Goal: Information Seeking & Learning: Find specific page/section

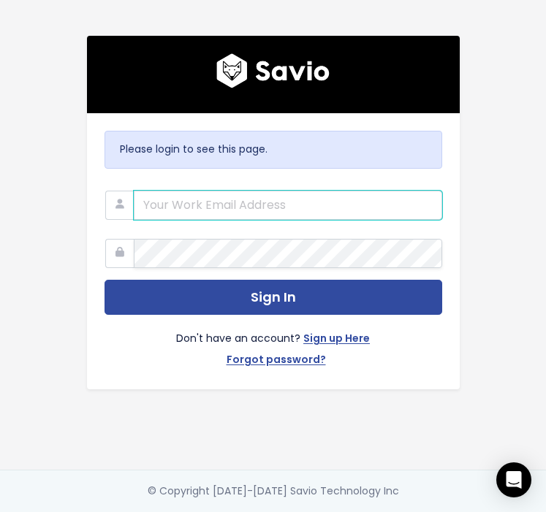
type input "[EMAIL_ADDRESS][DOMAIN_NAME]"
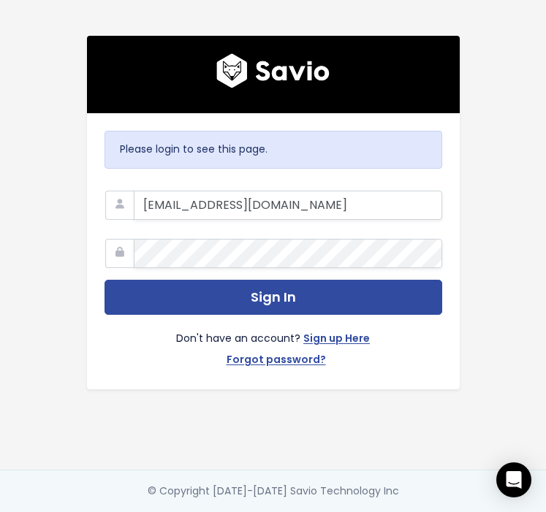
drag, startPoint x: 286, startPoint y: 199, endPoint x: 126, endPoint y: 200, distance: 160.0
click at [126, 183] on div "mafalda.gil@hole19golf.com" at bounding box center [273, 183] width 338 height 0
drag, startPoint x: 368, startPoint y: 207, endPoint x: 127, endPoint y: 188, distance: 241.8
click at [127, 183] on div "mafalda.gil@hole19golf.com" at bounding box center [273, 183] width 338 height 0
type input "customerservice@hole19golf.com"
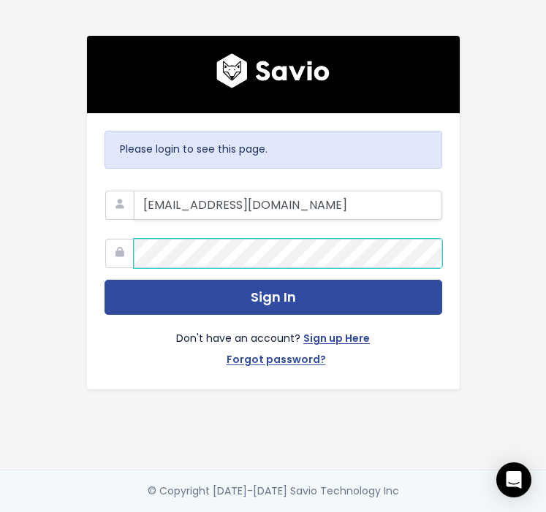
click at [88, 248] on div "Please login to see this page. customerservice@hole19golf.com Sign In Don't hav…" at bounding box center [273, 251] width 373 height 276
click at [104, 280] on button "Sign In" at bounding box center [273, 298] width 338 height 36
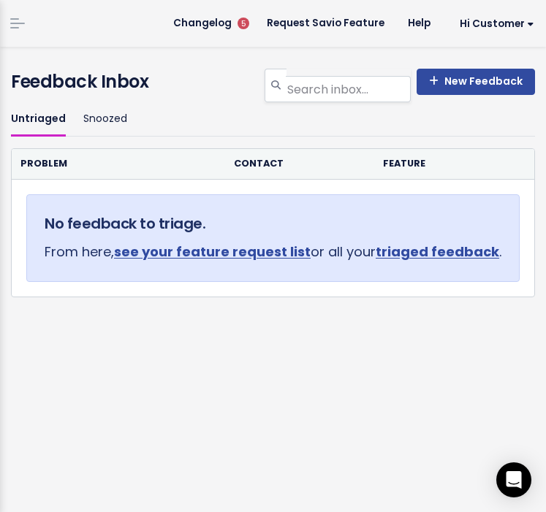
click at [26, 29] on link at bounding box center [17, 23] width 23 height 13
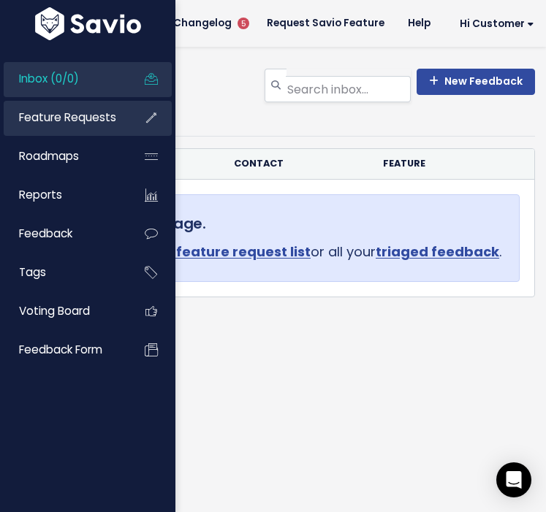
click at [66, 119] on span "Feature Requests" at bounding box center [67, 117] width 97 height 15
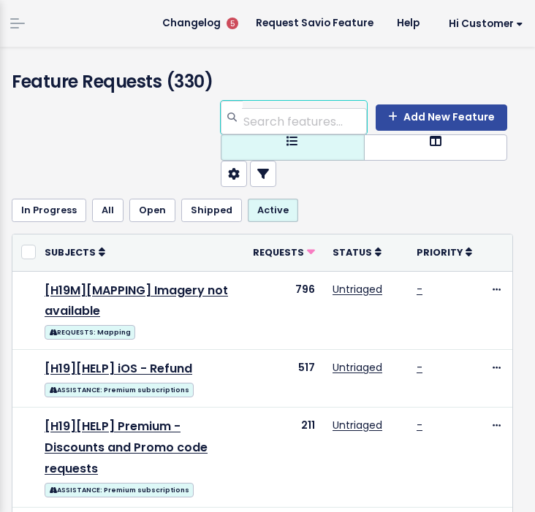
click at [305, 123] on input "search" at bounding box center [304, 121] width 125 height 26
click at [309, 121] on input "search" at bounding box center [304, 121] width 125 height 26
type input "my bag"
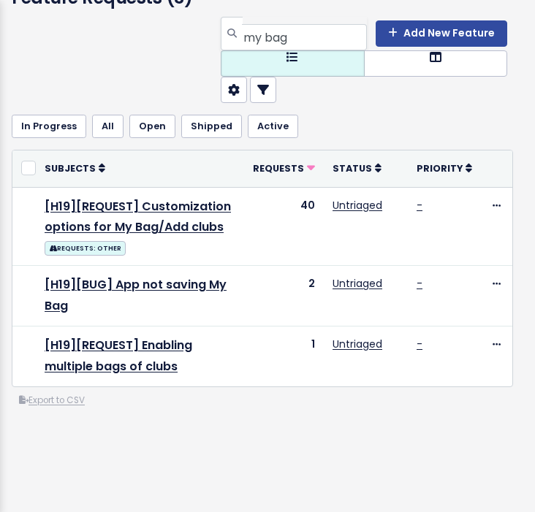
scroll to position [97, 0]
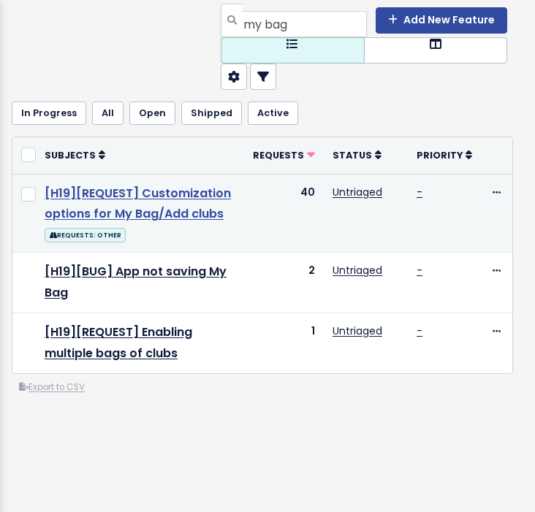
click at [161, 209] on link "[H19][REQUEST] Customization options for My Bag/Add clubs" at bounding box center [138, 204] width 186 height 38
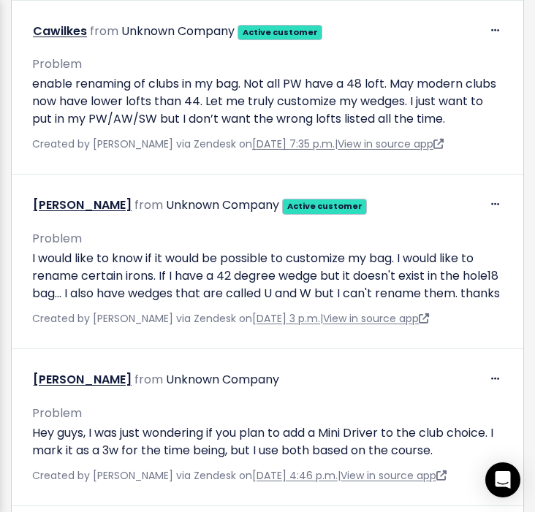
scroll to position [1649, 0]
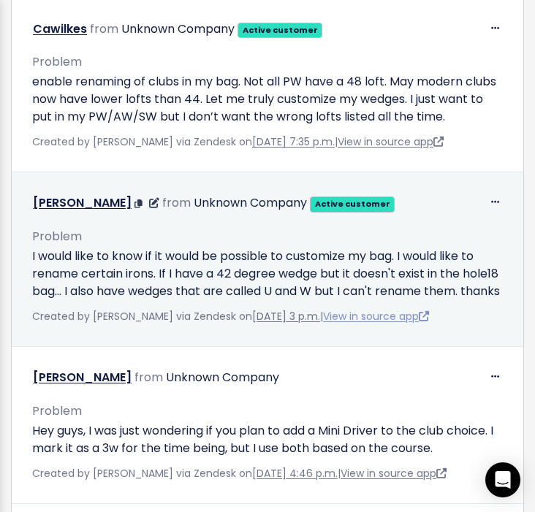
click at [387, 324] on link "View in source app" at bounding box center [376, 316] width 106 height 15
